Goal: Information Seeking & Learning: Learn about a topic

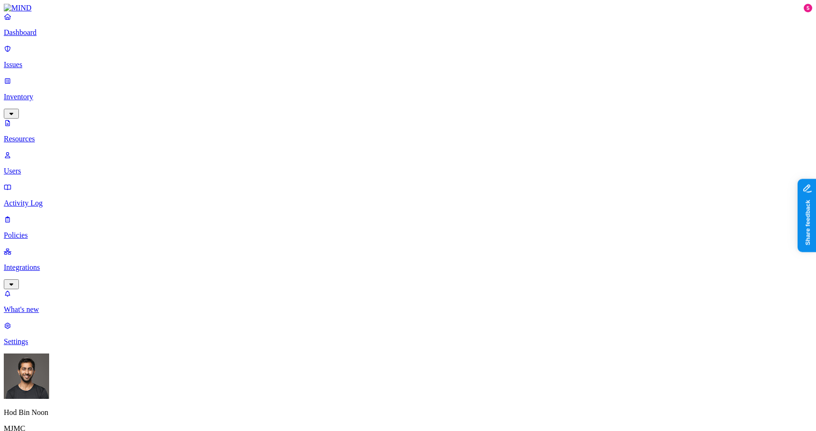
click at [57, 231] on p "Policies" at bounding box center [408, 235] width 808 height 9
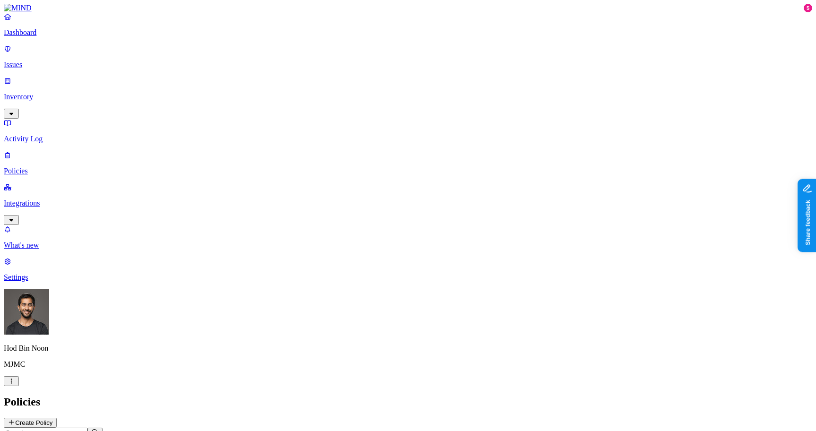
click at [229, 90] on span "Endpoint" at bounding box center [224, 94] width 28 height 8
click at [428, 395] on div "Policies Create Policy" at bounding box center [408, 411] width 808 height 32
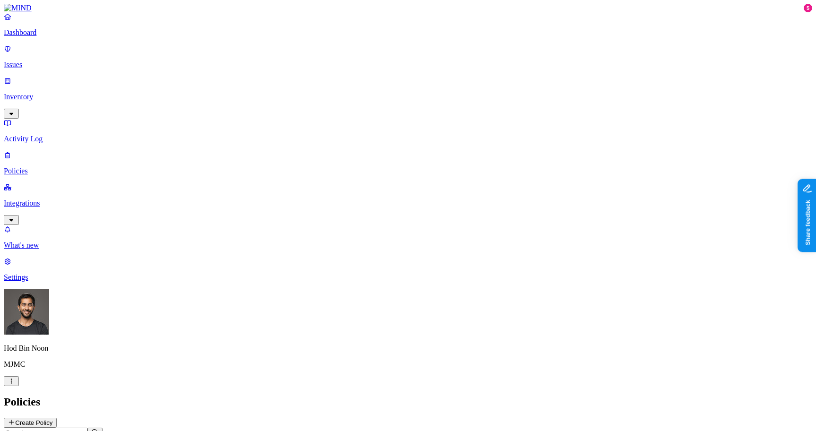
scroll to position [154, 0]
click at [60, 199] on p "Integrations" at bounding box center [408, 203] width 808 height 9
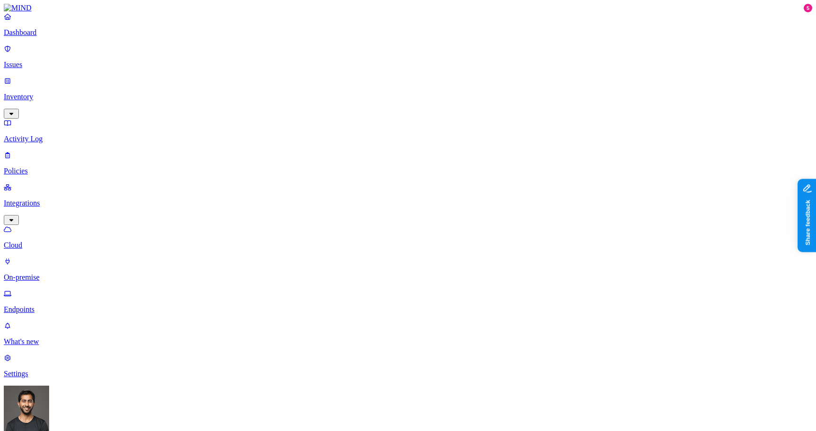
click at [51, 305] on p "Endpoints" at bounding box center [408, 309] width 808 height 9
click at [38, 167] on p "Policies" at bounding box center [408, 171] width 808 height 9
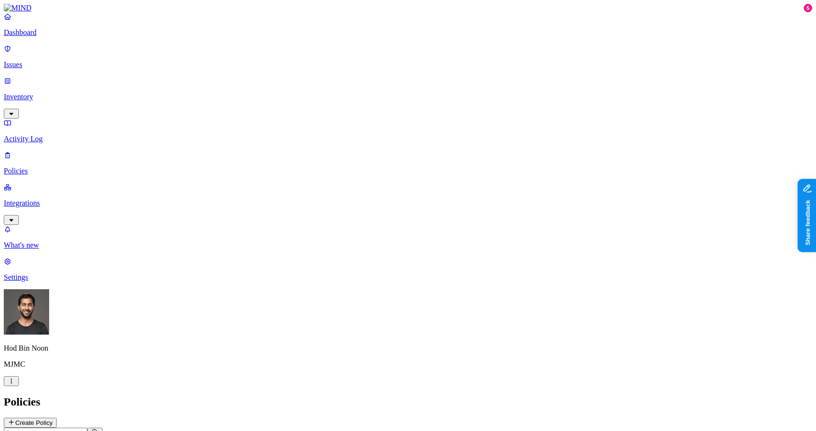
click at [230, 90] on span "Endpoint" at bounding box center [224, 94] width 28 height 8
click at [213, 395] on h2 "Policies" at bounding box center [408, 401] width 808 height 13
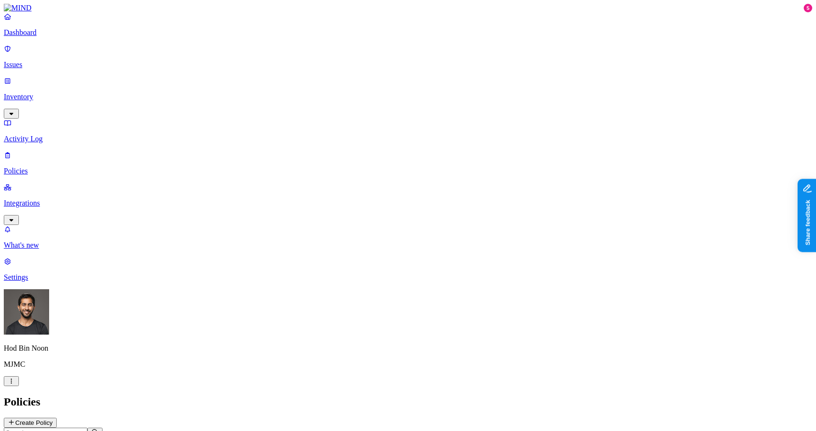
click at [91, 418] on html "Dashboard Issues Inventory Activity Log Policies Integrations What's new 5 Sett…" at bounding box center [408, 288] width 816 height 577
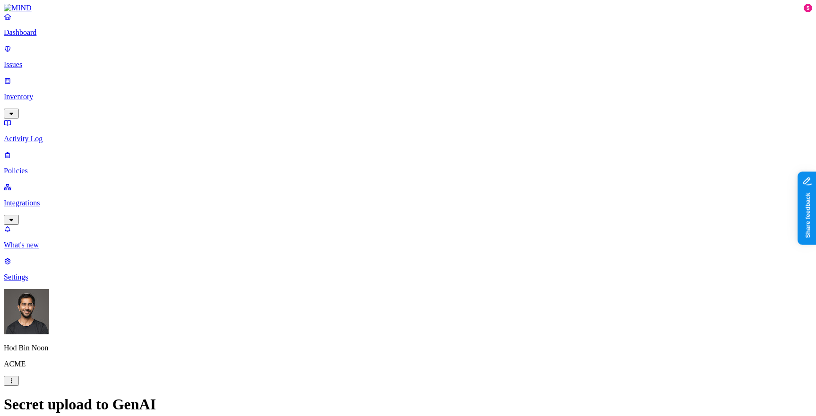
scroll to position [334, 0]
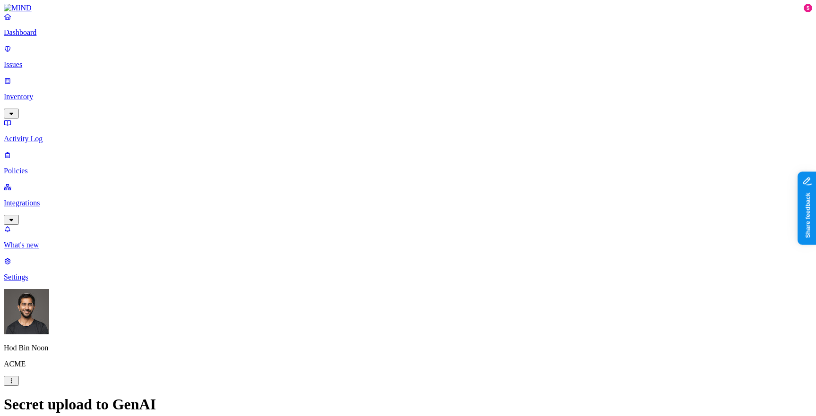
click at [61, 269] on nav "Dashboard Issues Inventory Activity Log Policies Integrations What's new 5 Sett…" at bounding box center [408, 146] width 808 height 269
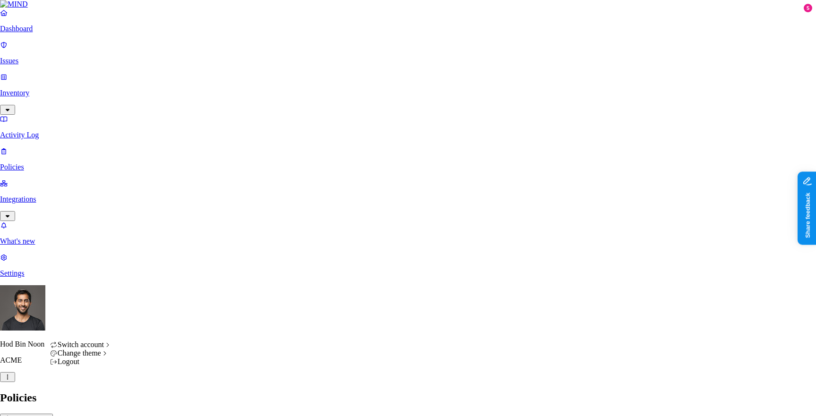
click at [11, 380] on icon "button" at bounding box center [8, 377] width 8 height 6
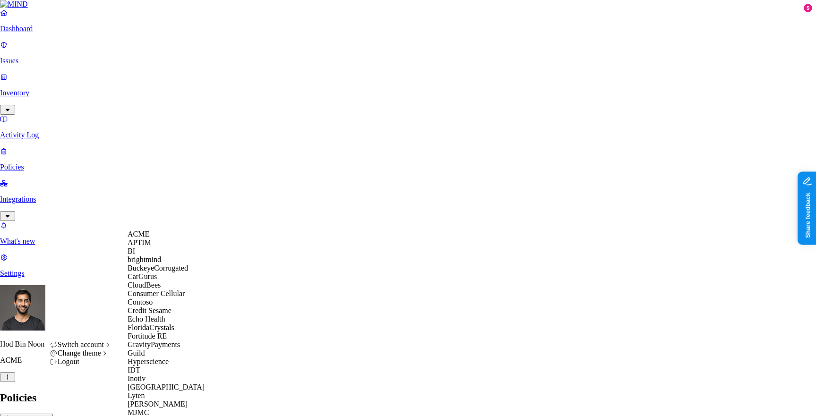
scroll to position [310, 0]
click at [159, 409] on div "MJMC" at bounding box center [174, 413] width 92 height 9
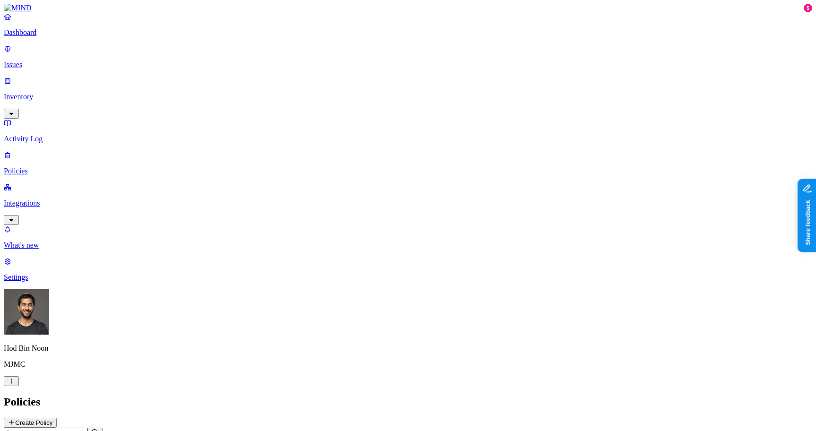
scroll to position [8, 0]
click at [15, 384] on icon "button" at bounding box center [12, 381] width 8 height 6
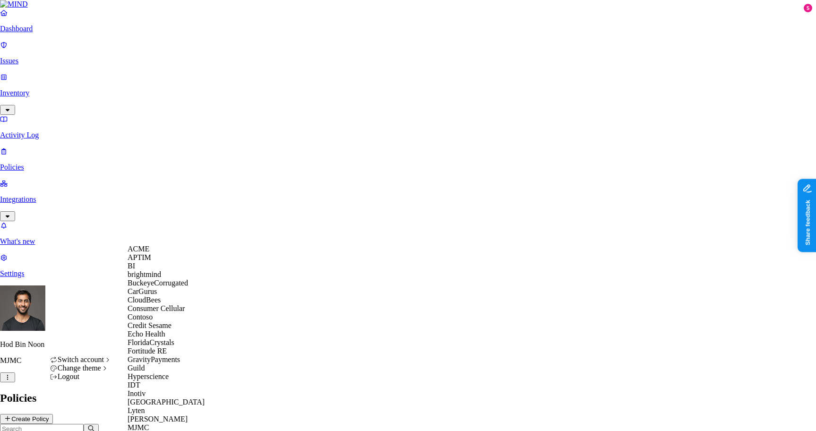
click at [156, 253] on div "ACME" at bounding box center [174, 249] width 92 height 9
